Goal: Information Seeking & Learning: Understand process/instructions

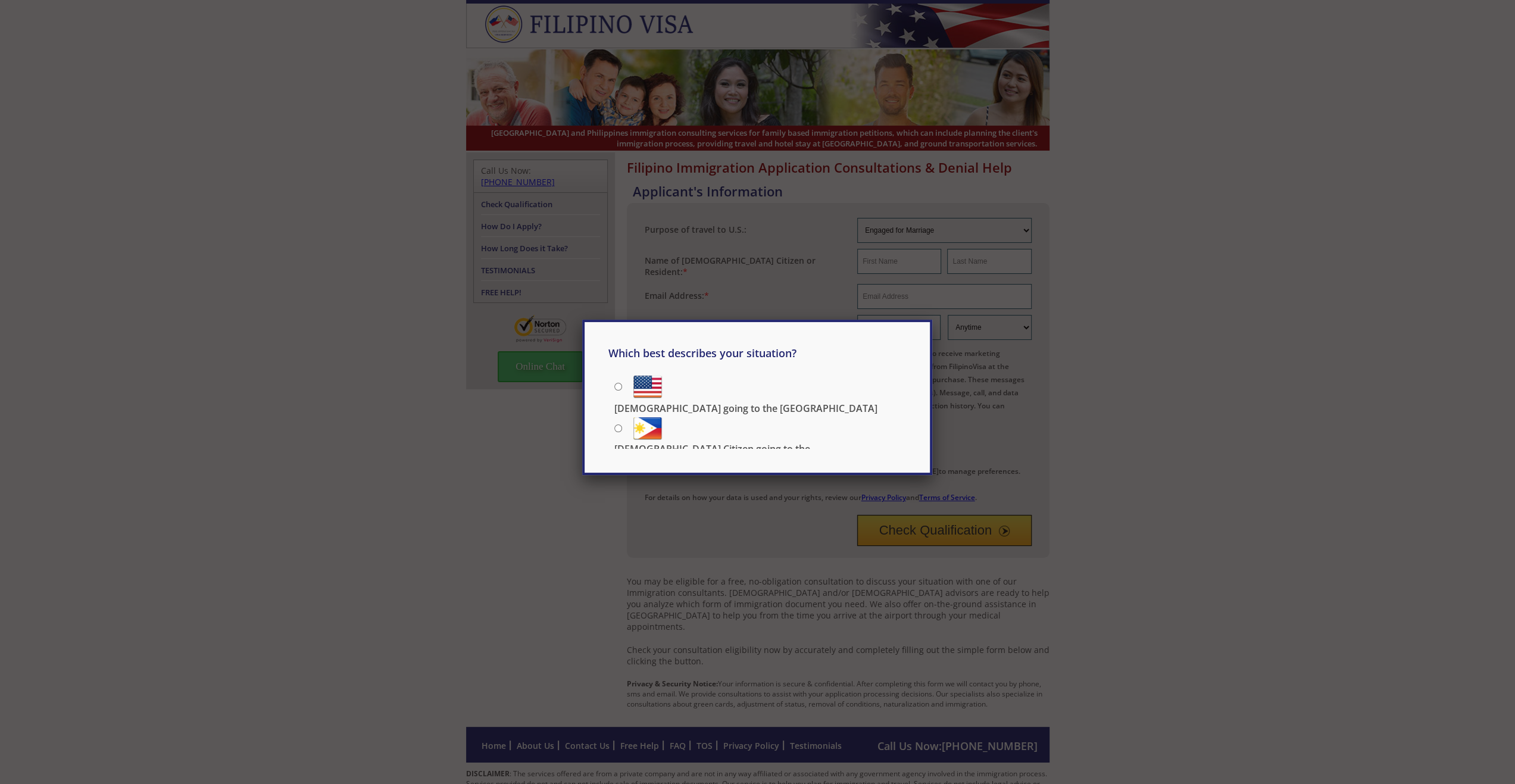
click at [630, 389] on label "[DEMOGRAPHIC_DATA] going to the [GEOGRAPHIC_DATA]" at bounding box center [760, 385] width 291 height 27
click at [622, 389] on input "[DEMOGRAPHIC_DATA] going to the [GEOGRAPHIC_DATA]" at bounding box center [618, 386] width 8 height 8
radio input "true"
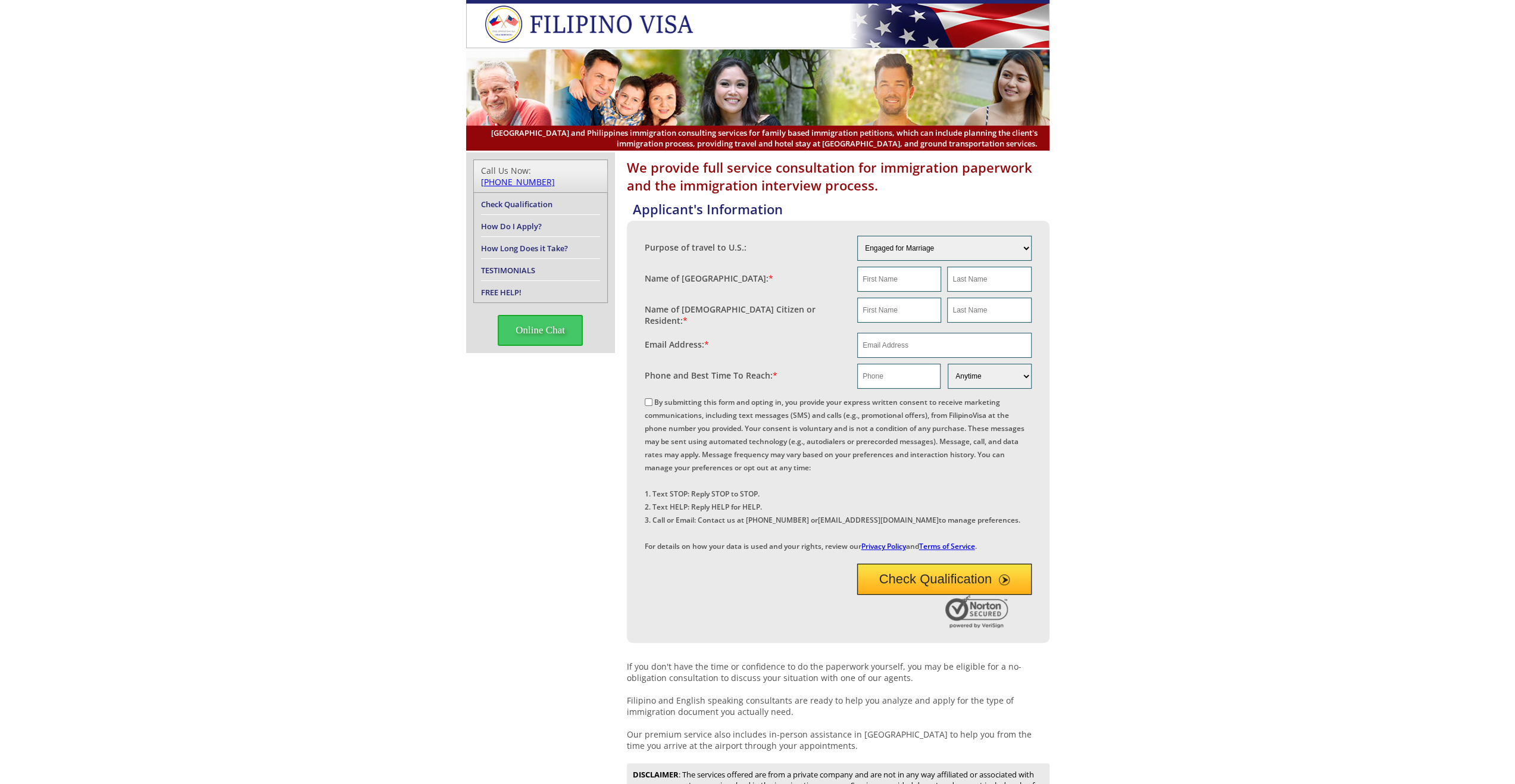
click at [554, 242] on link "How Long Does it Take?" at bounding box center [524, 248] width 87 height 10
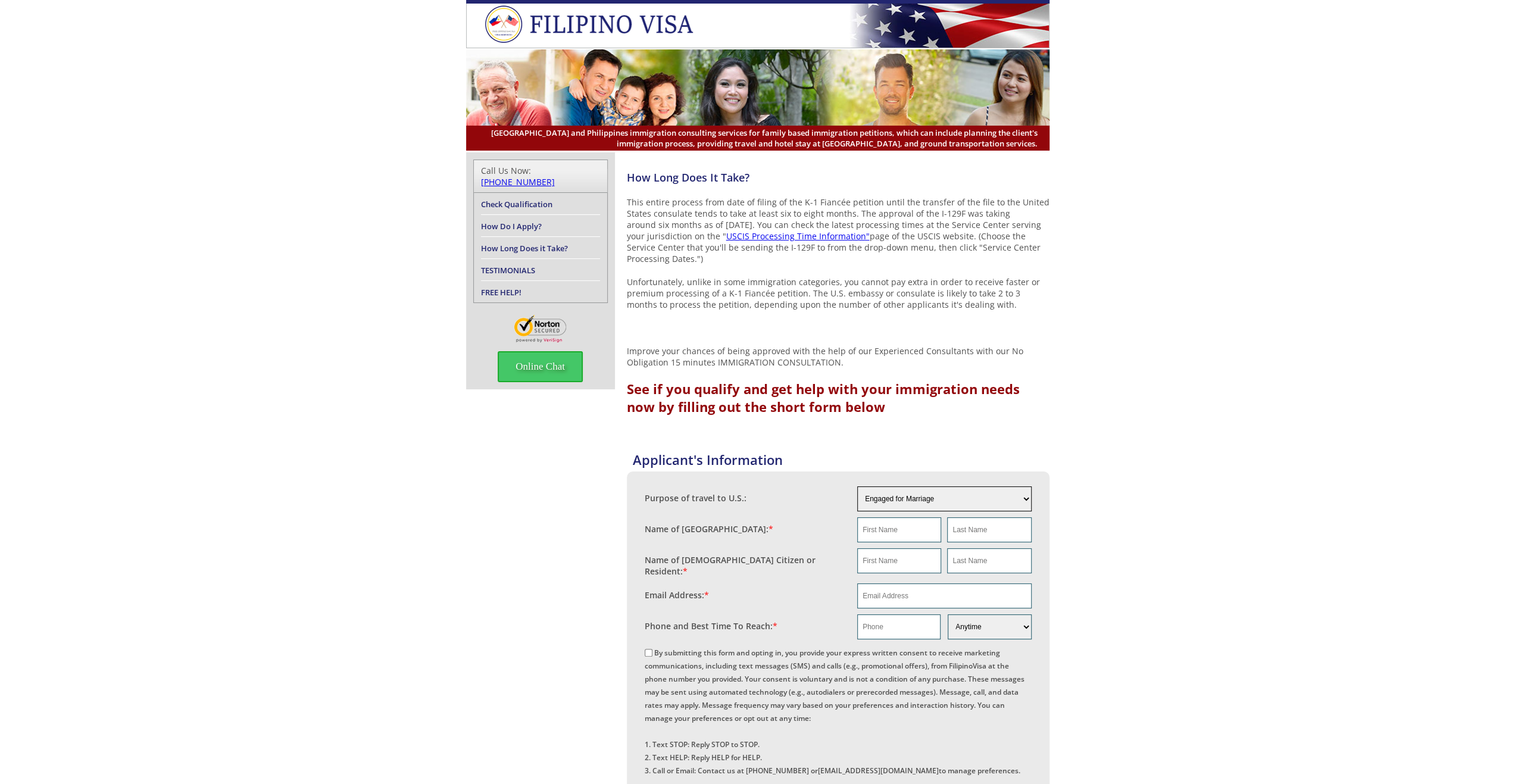
click at [941, 494] on select "Engaged for Marriage Already Married to [DEMOGRAPHIC_DATA] Citizen / Resident F…" at bounding box center [943, 499] width 174 height 25
click at [1228, 464] on div "How Long Does It Take? This entire process from date of filing of the K-1 Fianc…" at bounding box center [757, 591] width 1515 height 878
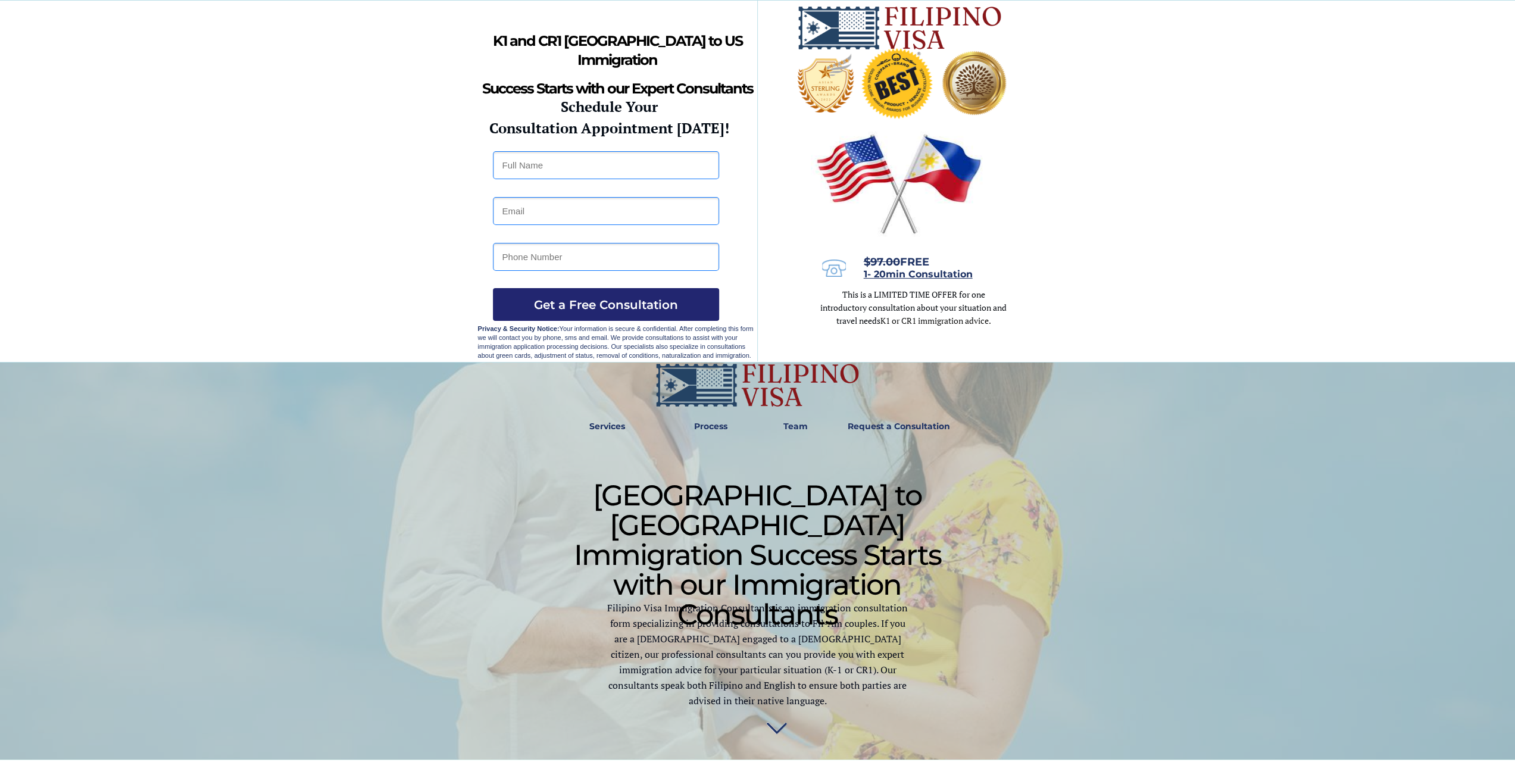
click at [961, 415] on div at bounding box center [757, 561] width 559 height 397
